Goal: Register for event/course

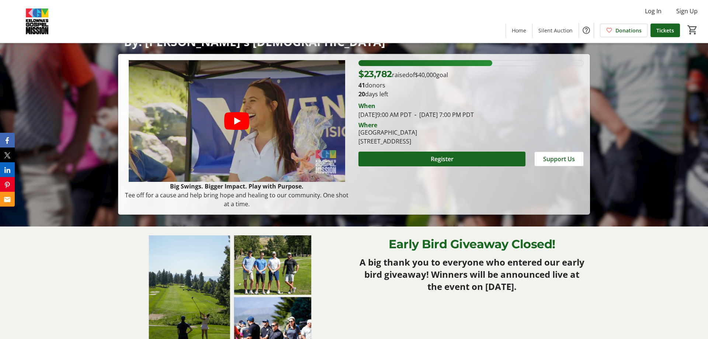
scroll to position [38, 0]
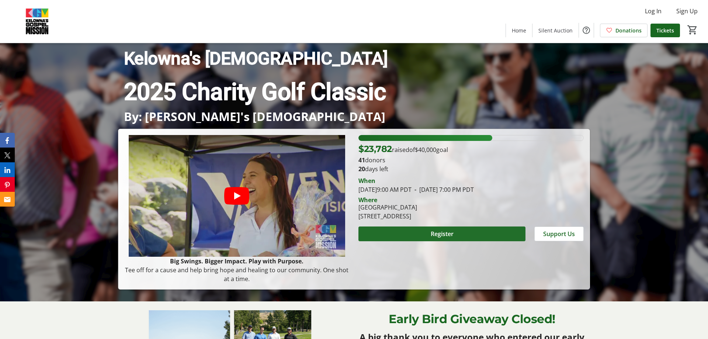
click at [441, 234] on span "Register" at bounding box center [442, 233] width 23 height 9
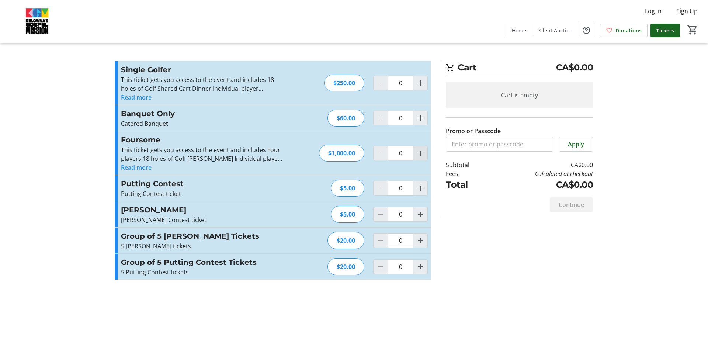
click at [418, 153] on mat-icon "Increment by one" at bounding box center [420, 153] width 9 height 9
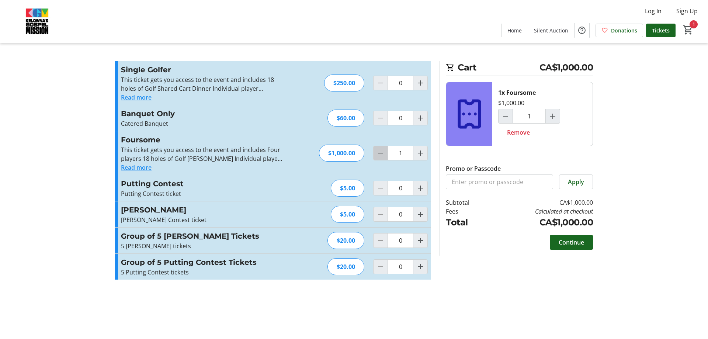
click at [376, 156] on mat-icon "Decrement by one" at bounding box center [380, 153] width 9 height 9
type input "0"
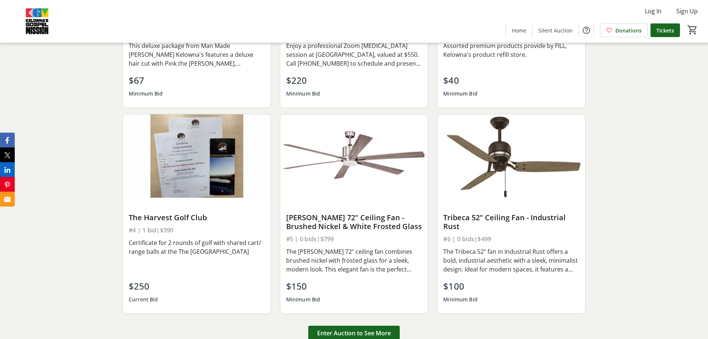
scroll to position [978, 0]
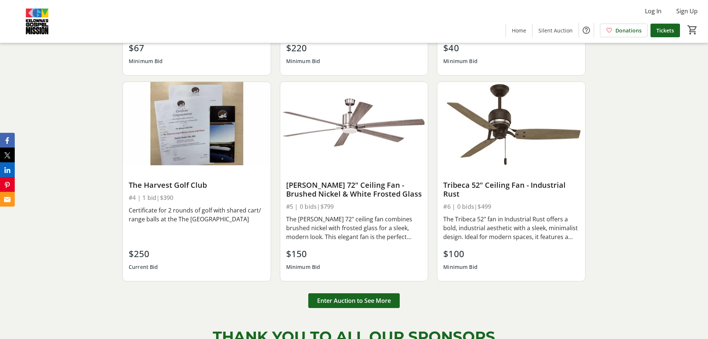
click at [352, 140] on img at bounding box center [354, 123] width 148 height 83
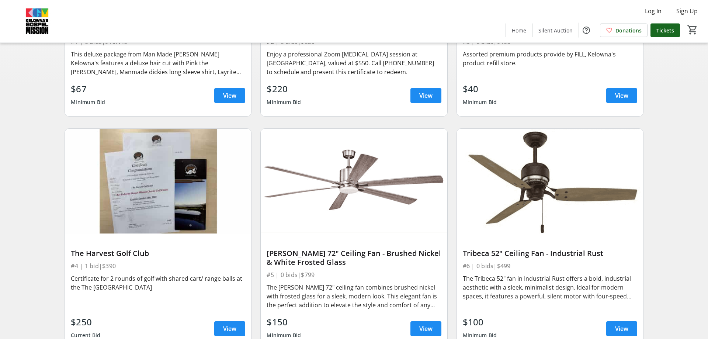
scroll to position [188, 0]
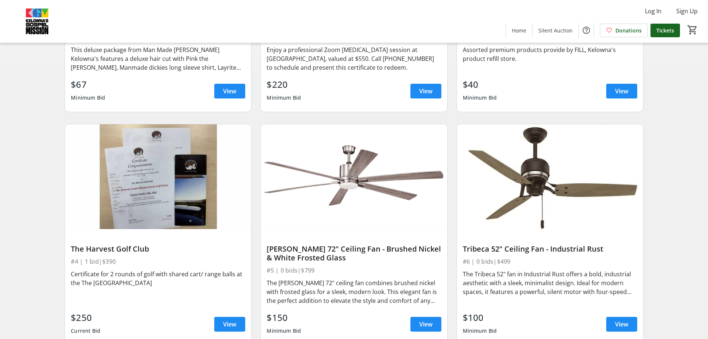
click at [350, 167] on img at bounding box center [354, 176] width 186 height 105
click at [350, 187] on img at bounding box center [354, 176] width 186 height 105
click at [427, 324] on span "View" at bounding box center [425, 324] width 13 height 9
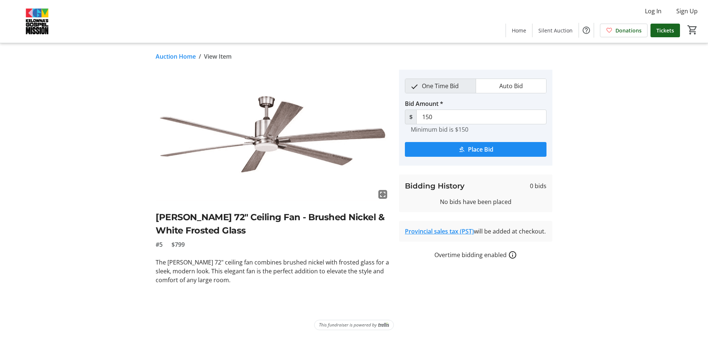
click at [267, 146] on img at bounding box center [273, 136] width 234 height 132
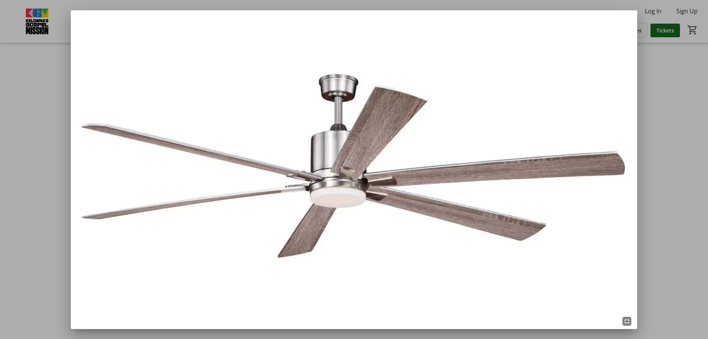
click at [411, 242] on img at bounding box center [354, 169] width 566 height 319
click at [626, 320] on mat-icon "fullscreen_exit" at bounding box center [626, 321] width 9 height 9
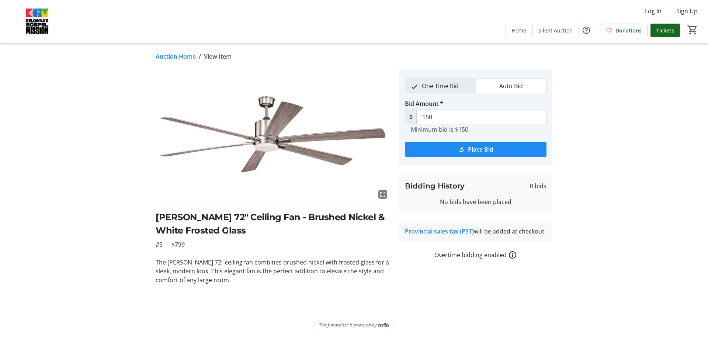
scroll to position [188, 0]
